Goal: Communication & Community: Answer question/provide support

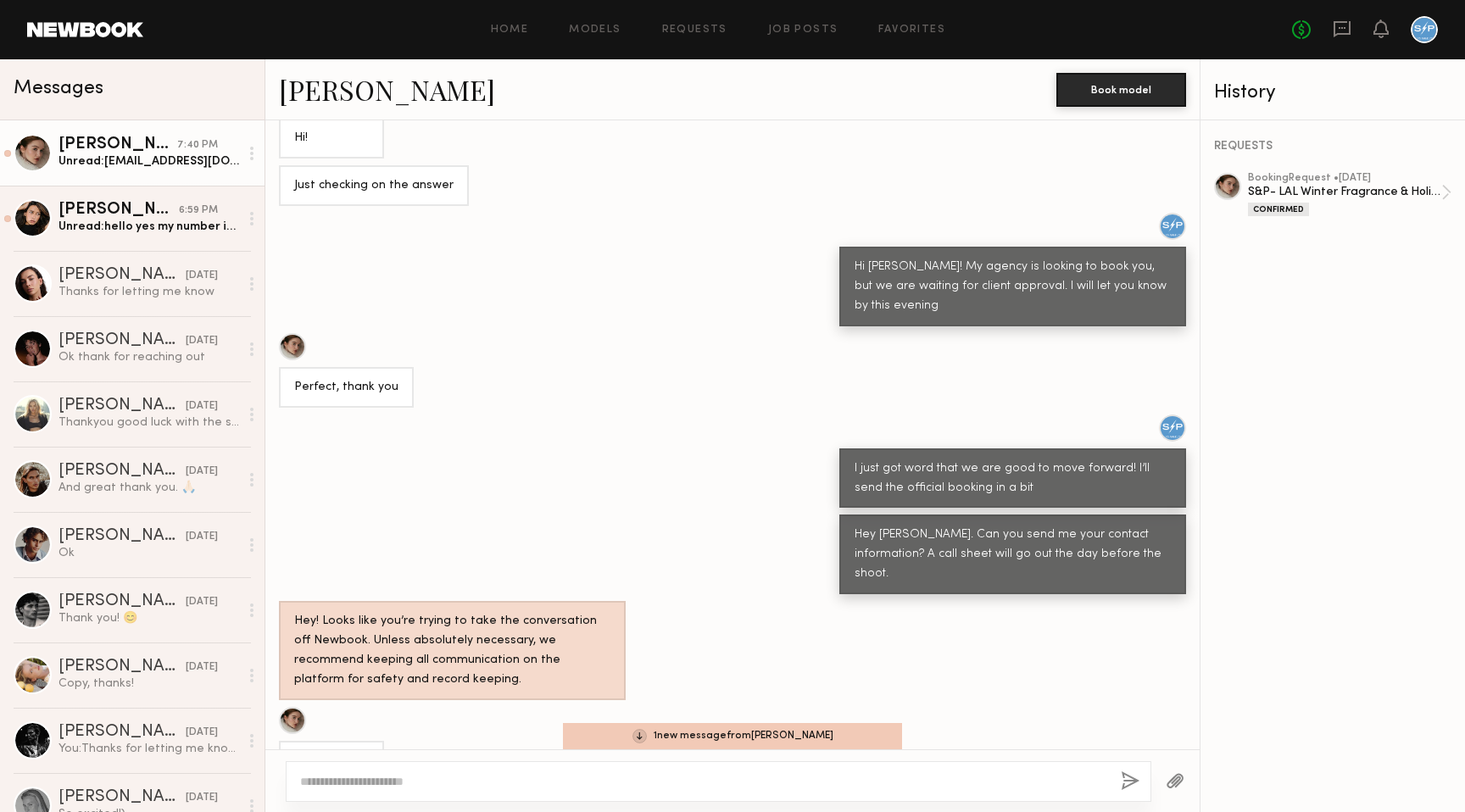
scroll to position [713, 0]
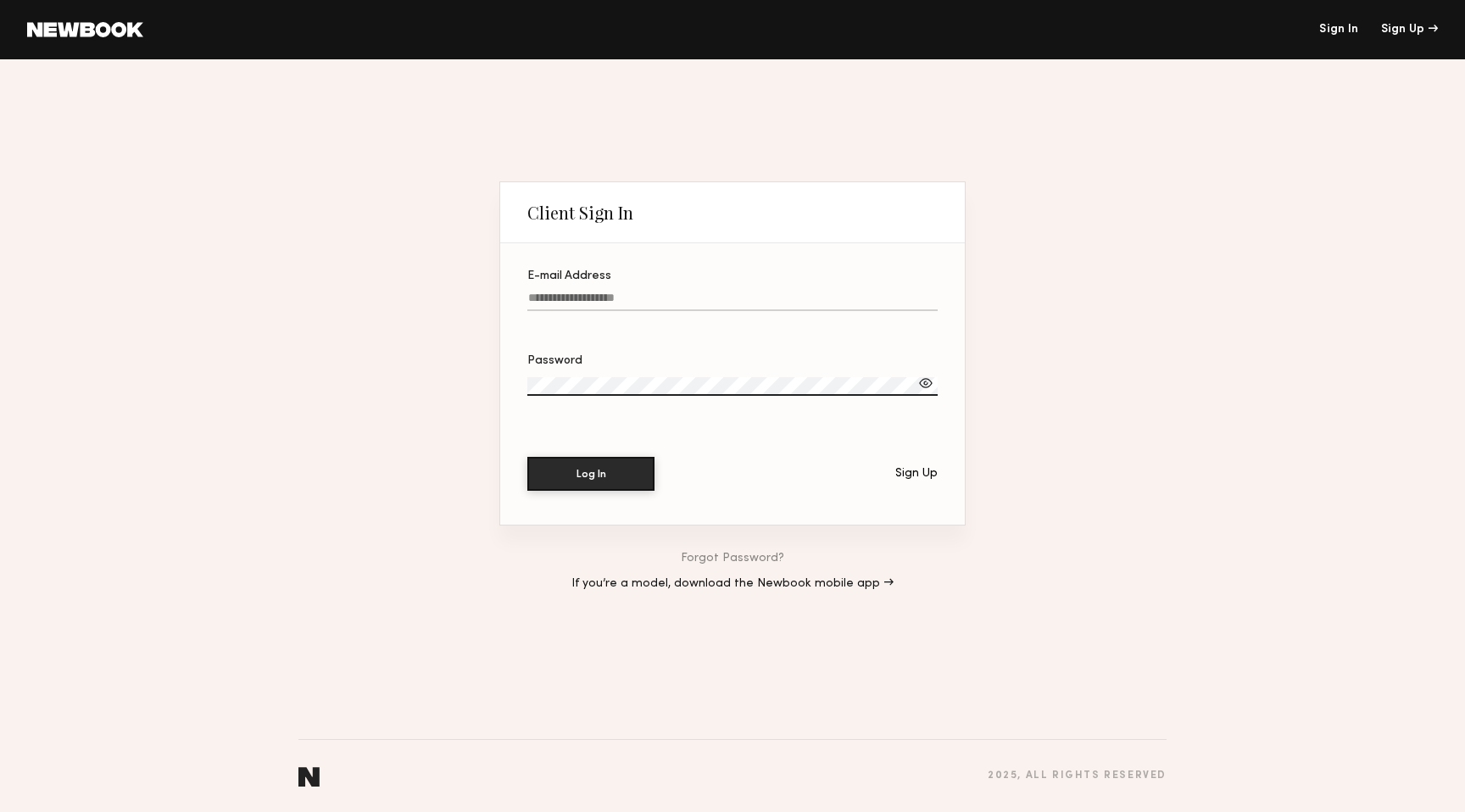
type input "**********"
click at [605, 472] on button "Log In" at bounding box center [591, 472] width 127 height 34
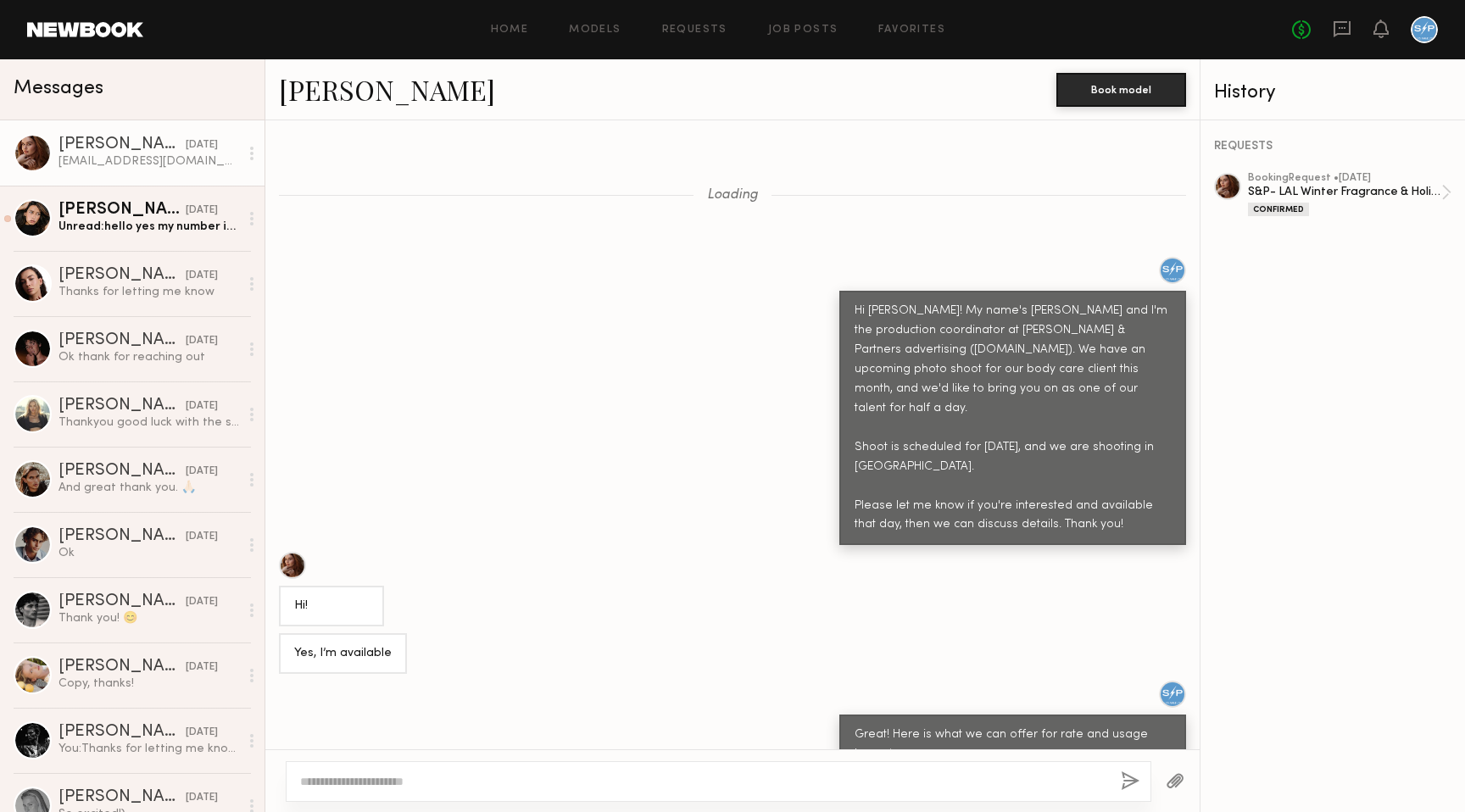
scroll to position [1825, 0]
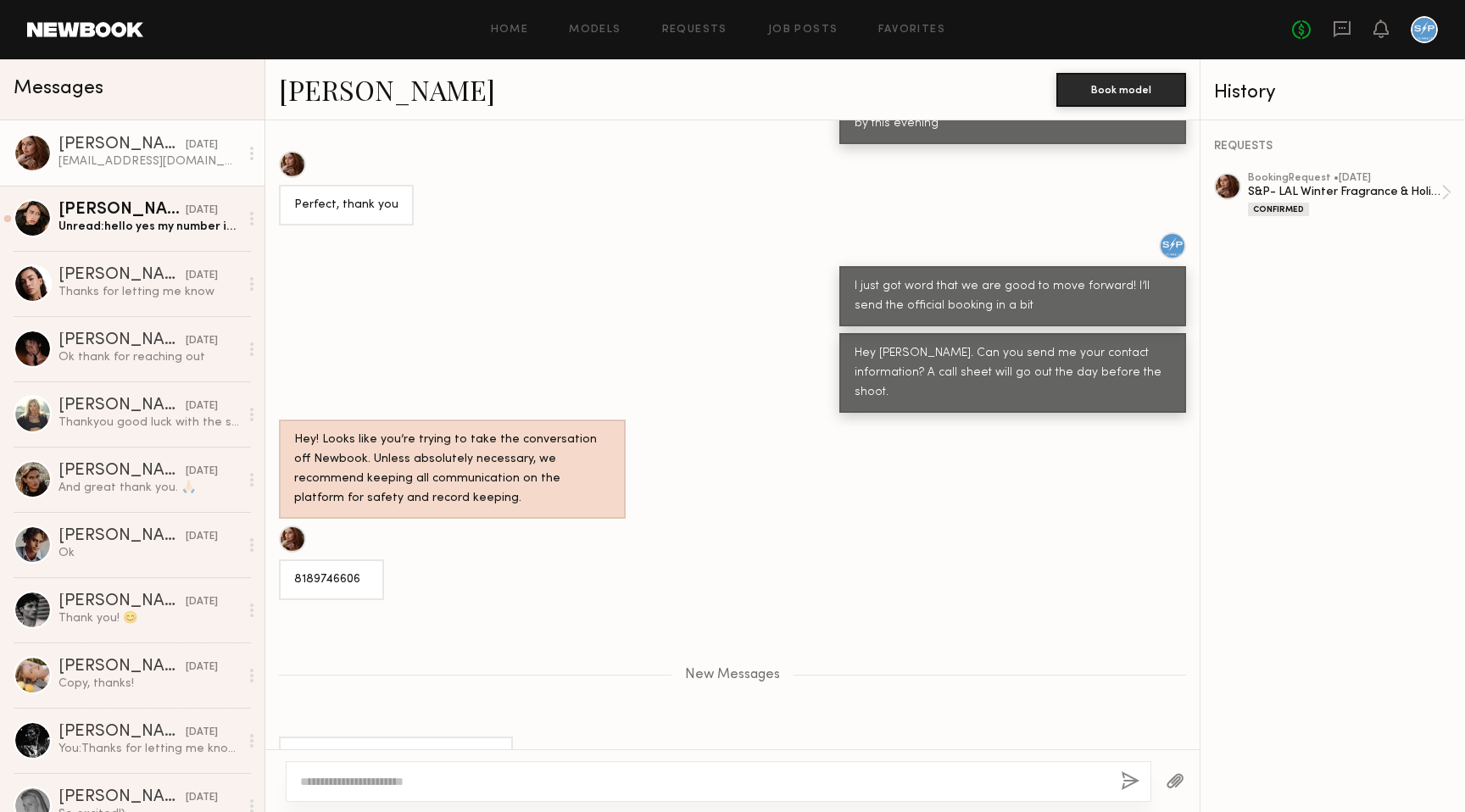
click at [385, 747] on div "[EMAIL_ADDRESS][DOMAIN_NAME]" at bounding box center [396, 757] width 203 height 19
copy div "[EMAIL_ADDRESS][DOMAIN_NAME]"
click at [812, 420] on div "Hey! Looks like you’re trying to take the conversation off Newbook. Unless abso…" at bounding box center [732, 469] width 934 height 99
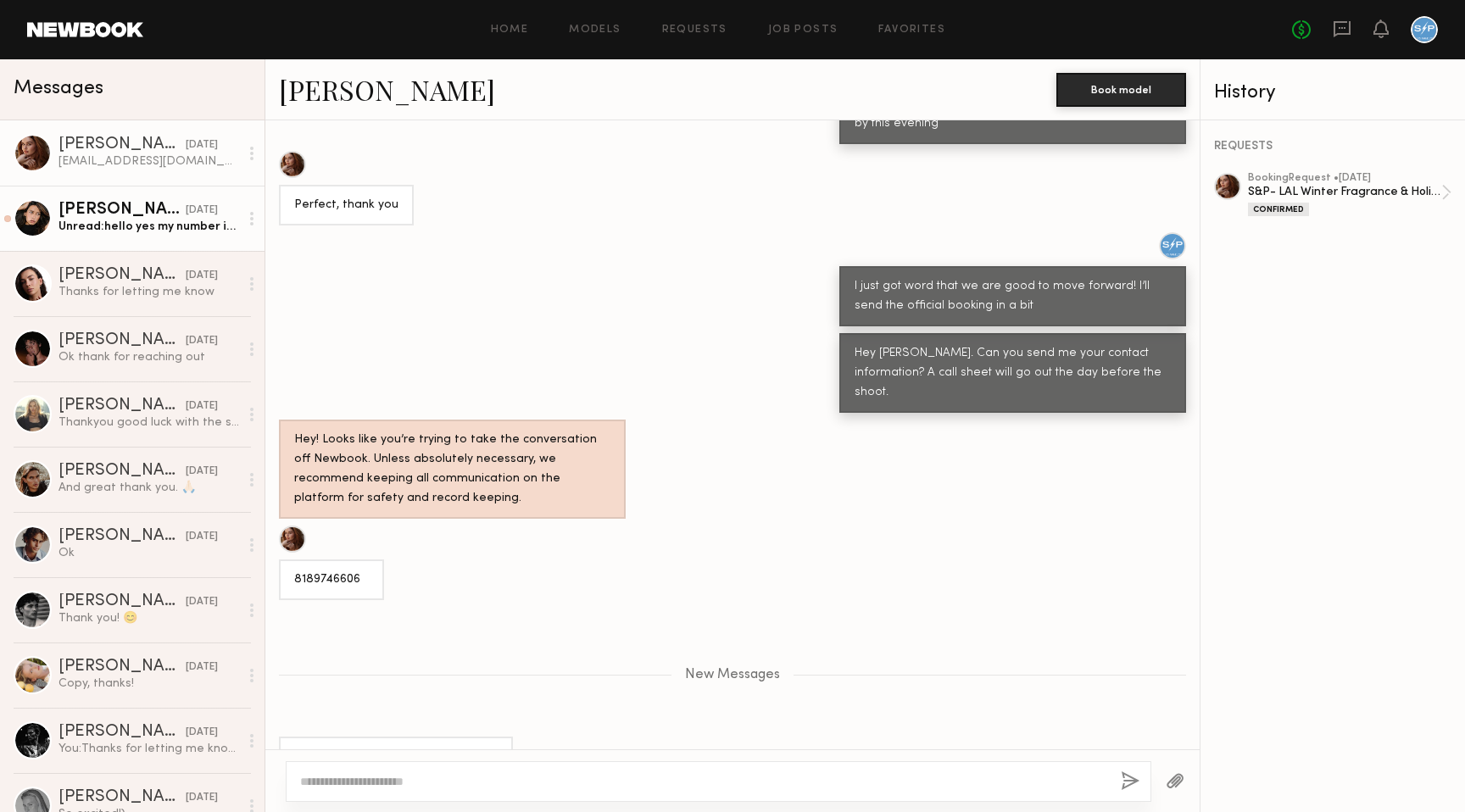
click at [145, 233] on div "Unread: hello yes my number is [PHONE_NUMBER]" at bounding box center [149, 226] width 181 height 16
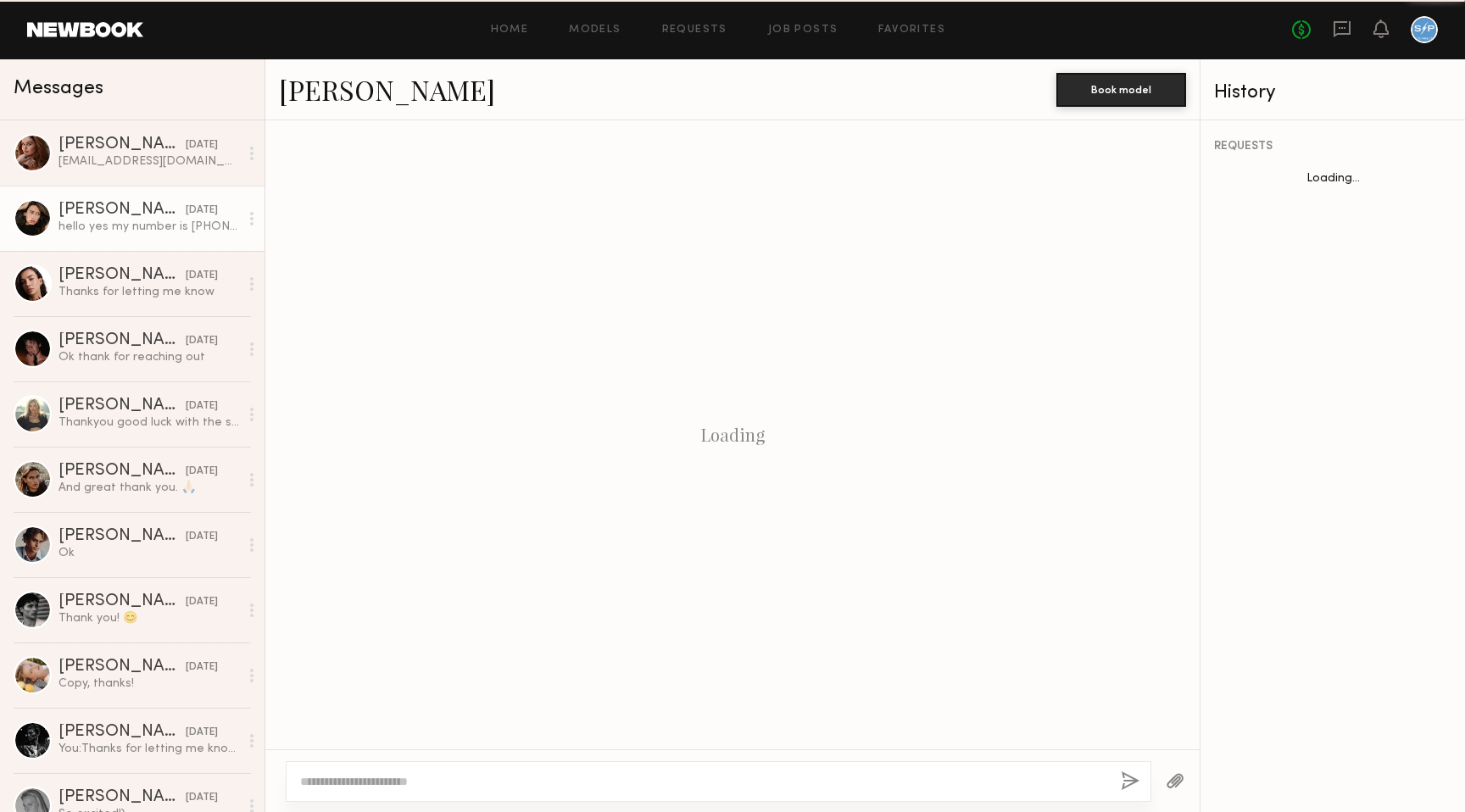
scroll to position [500, 0]
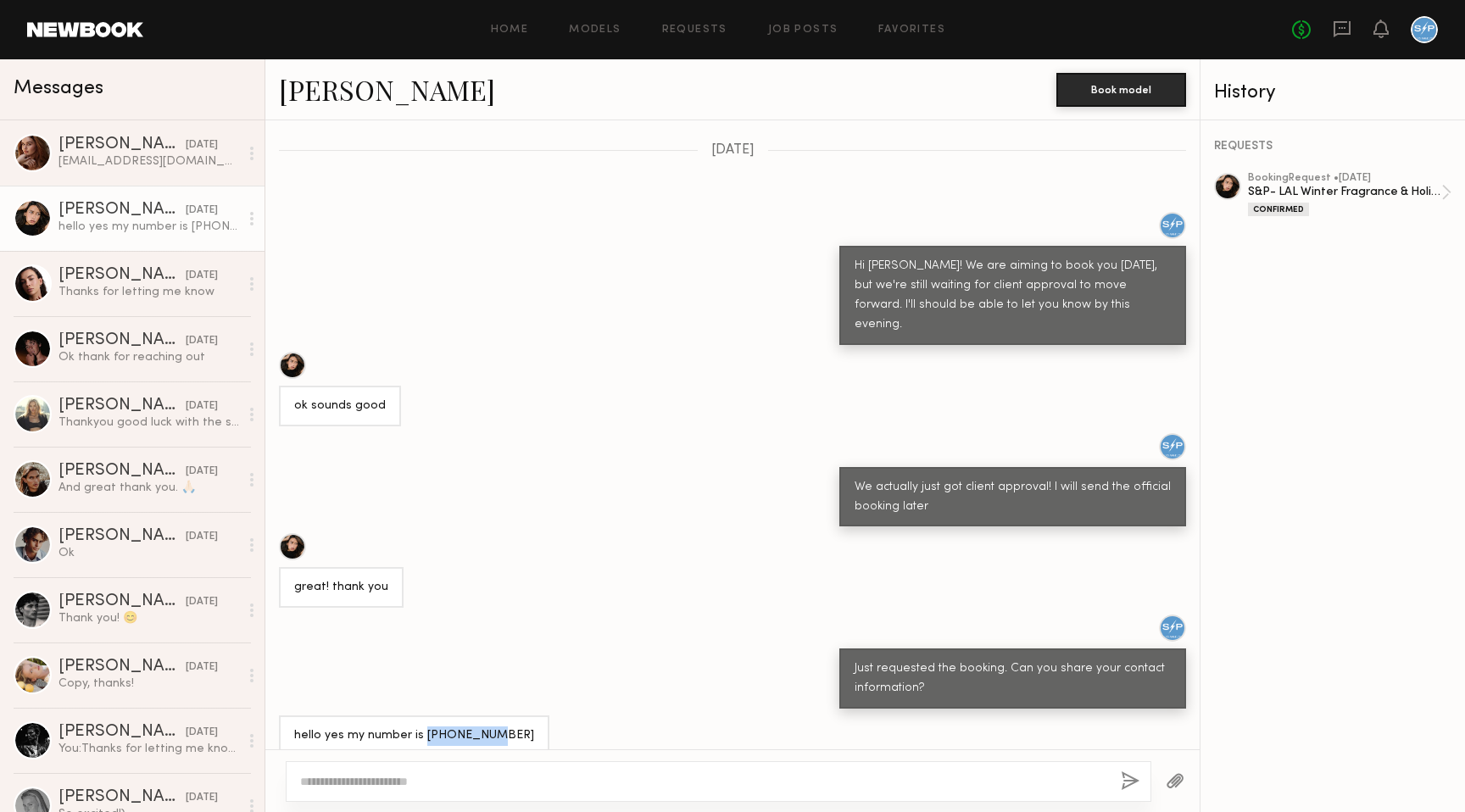
drag, startPoint x: 420, startPoint y: 712, endPoint x: 528, endPoint y: 718, distance: 108.2
click at [528, 718] on div "hello yes my number is [PHONE_NUMBER]" at bounding box center [732, 735] width 934 height 41
copy div "3236309966"
click at [446, 328] on div "Loading May I put you on a temporary hold? yes Ok! You should hear back from me…" at bounding box center [732, 434] width 934 height 628
click at [119, 158] on div "[EMAIL_ADDRESS][DOMAIN_NAME]" at bounding box center [149, 161] width 181 height 16
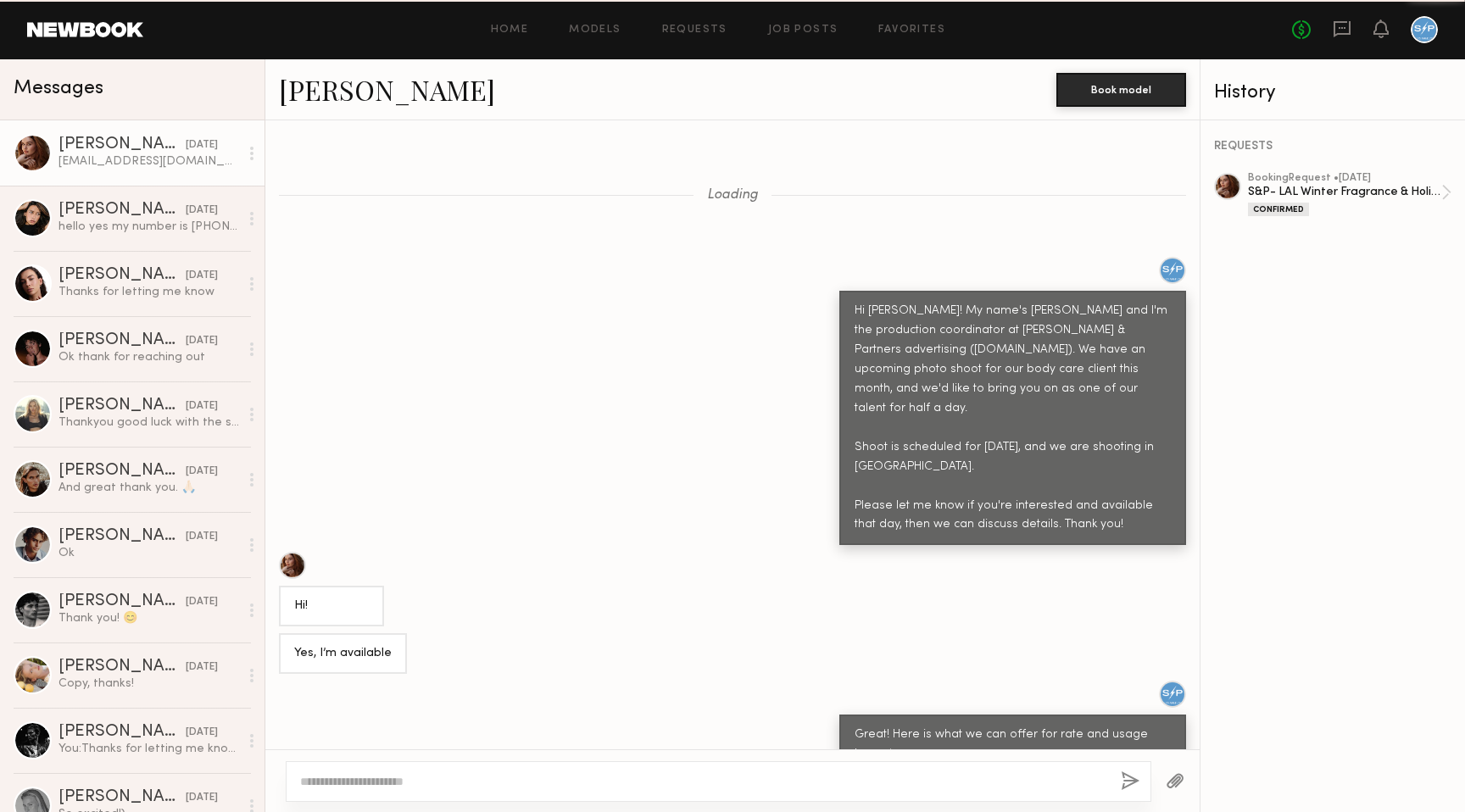
scroll to position [1696, 0]
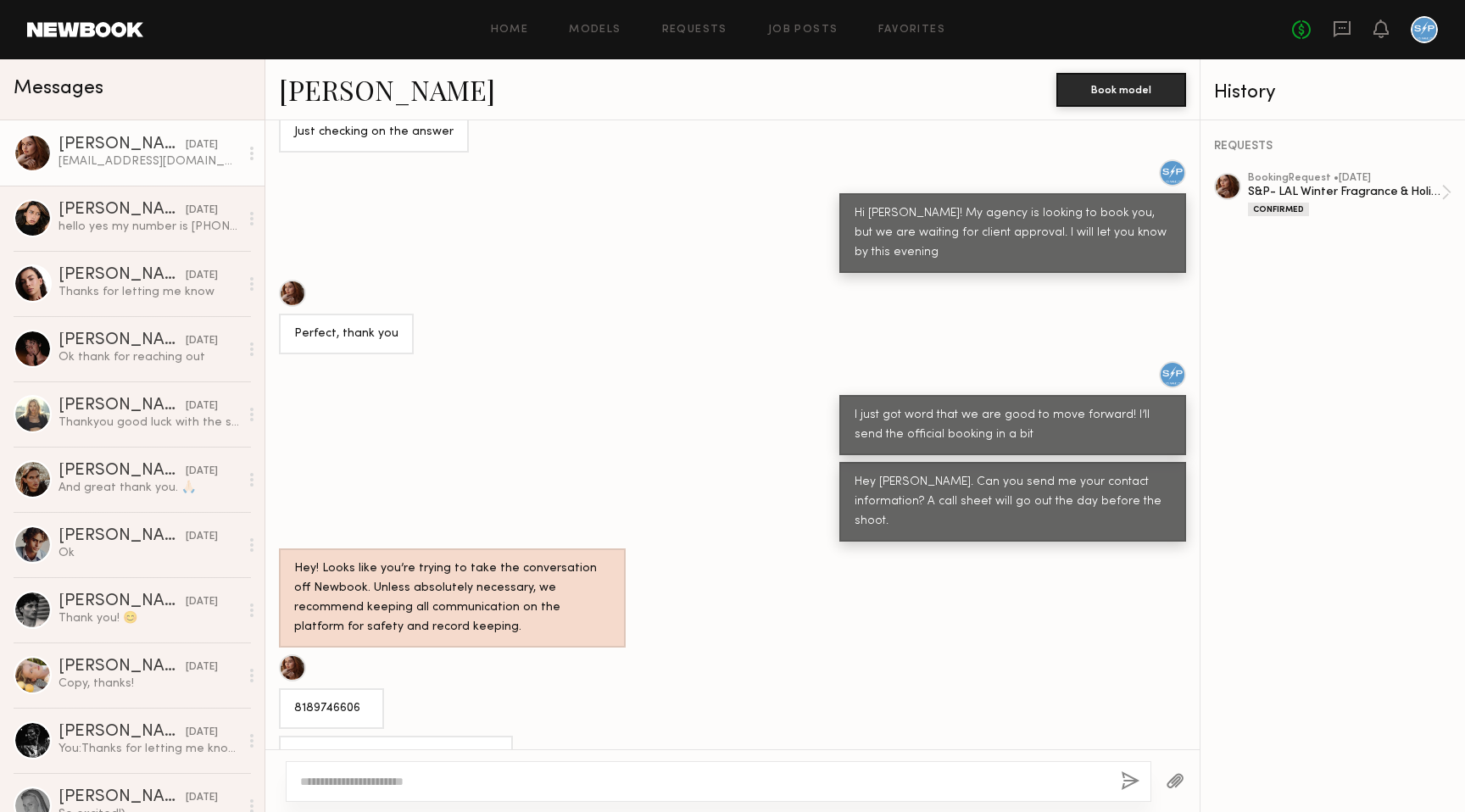
click at [321, 699] on div "8189746606" at bounding box center [331, 709] width 75 height 19
copy div "8189746606"
click at [503, 484] on div "Hey [PERSON_NAME]. Can you send me your contact information? A call sheet will …" at bounding box center [732, 501] width 934 height 79
